Goal: Information Seeking & Learning: Learn about a topic

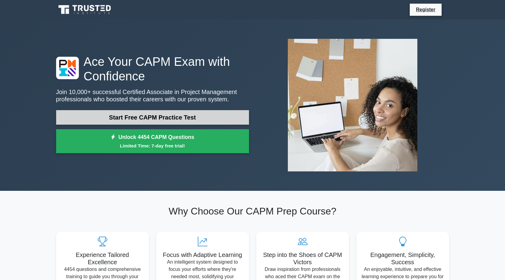
click at [115, 116] on link "Start Free CAPM Practice Test" at bounding box center [152, 117] width 193 height 15
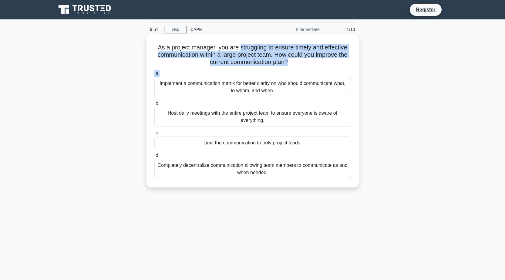
drag, startPoint x: 238, startPoint y: 46, endPoint x: 308, endPoint y: 68, distance: 73.0
click at [308, 68] on div "As a project manager, you are struggling to ensure timely and effective communi…" at bounding box center [253, 110] width 208 height 149
copy div "struggling to ensure timely and effective communication within a large project …"
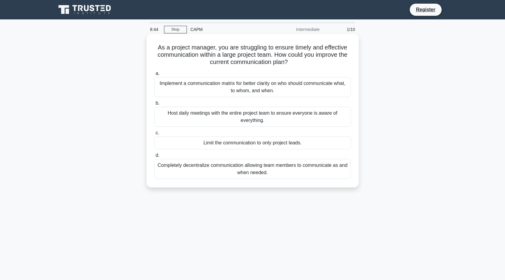
click at [191, 85] on div "Implement a communication matrix for better clarity on who should communicate w…" at bounding box center [252, 87] width 197 height 20
click at [154, 76] on input "a. Implement a communication matrix for better clarity on who should communicat…" at bounding box center [154, 74] width 0 height 4
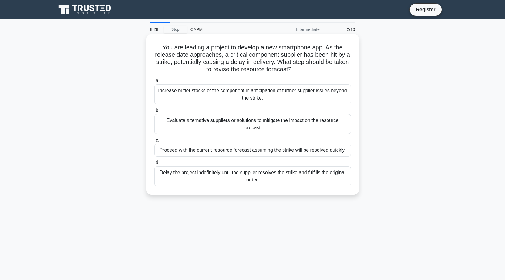
click at [216, 151] on div "Proceed with the current resource forecast assuming the strike will be resolved…" at bounding box center [252, 150] width 197 height 13
click at [154, 142] on input "c. Proceed with the current resource forecast assuming the strike will be resol…" at bounding box center [154, 140] width 0 height 4
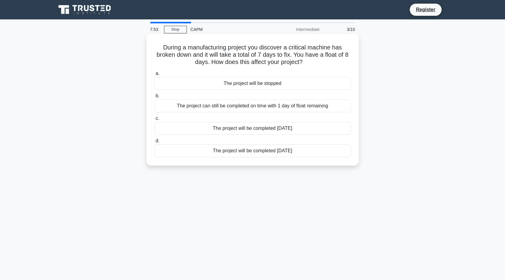
drag, startPoint x: 161, startPoint y: 46, endPoint x: 316, endPoint y: 66, distance: 156.0
click at [316, 66] on h5 "During a manufacturing project you discover a critical machine has broken down …" at bounding box center [253, 55] width 198 height 22
copy h5 "During a manufacturing project you discover a critical machine has broken down …"
click at [253, 104] on div "The project can still be completed on time with 1 day of float remaining" at bounding box center [252, 106] width 197 height 13
click at [154, 98] on input "b. The project can still be completed on time with 1 day of float remaining" at bounding box center [154, 96] width 0 height 4
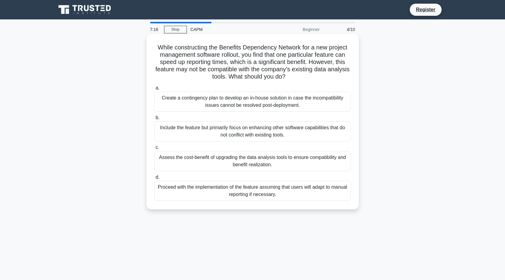
drag, startPoint x: 155, startPoint y: 47, endPoint x: 337, endPoint y: 198, distance: 236.6
click at [337, 198] on div "While constructing the Benefits Dependency Network for a new project management…" at bounding box center [253, 121] width 208 height 171
copy div "While constructing the Benefits Dependency Network for a new project management…"
click at [206, 157] on div "Assess the cost-benefit of upgrading the data analysis tools to ensure compatib…" at bounding box center [252, 161] width 197 height 20
click at [154, 150] on input "c. Assess the cost-benefit of upgrading the data analysis tools to ensure compa…" at bounding box center [154, 148] width 0 height 4
